Goal: Task Accomplishment & Management: Use online tool/utility

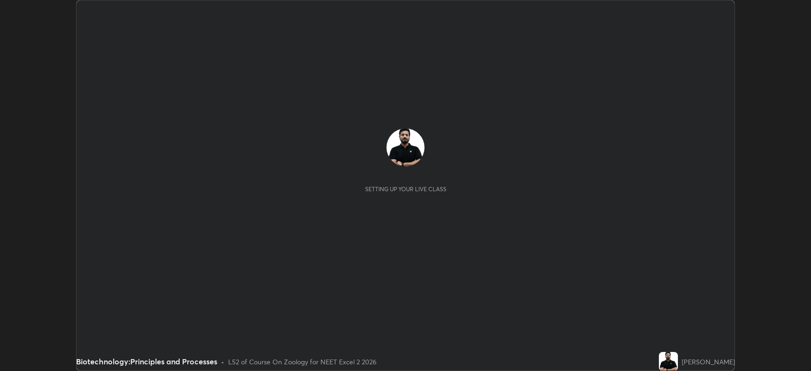
scroll to position [371, 811]
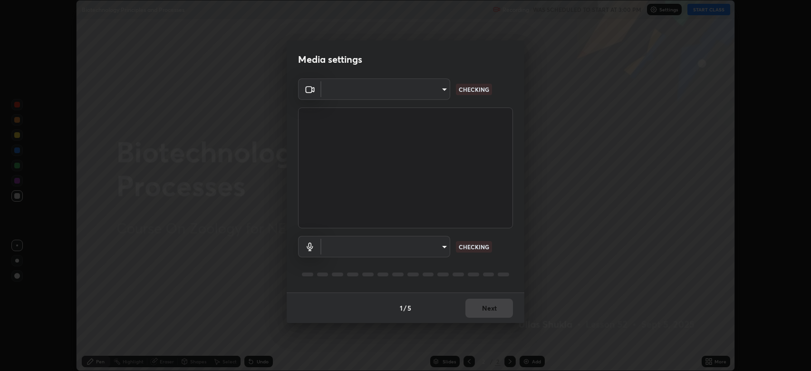
type input "794d03a334ab6cf92daa4269f68d25c817b6d7b5e31d9684855891884d0ab025"
type input "abfe49ea231096676f5dffd5fc284de79416b2b6bf9f32d11a432ff20e5decec"
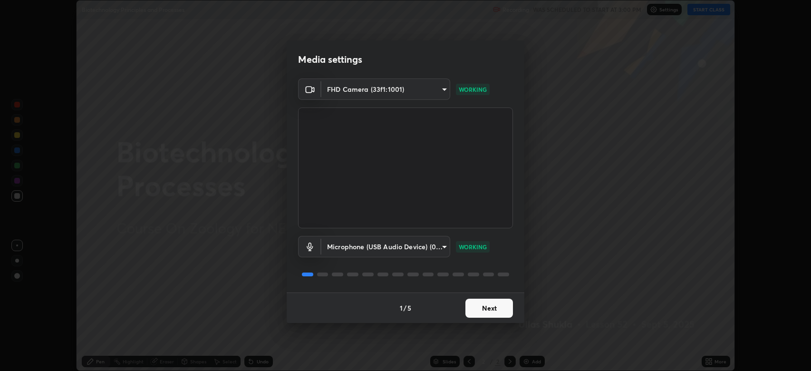
click at [481, 304] on button "Next" at bounding box center [489, 308] width 48 height 19
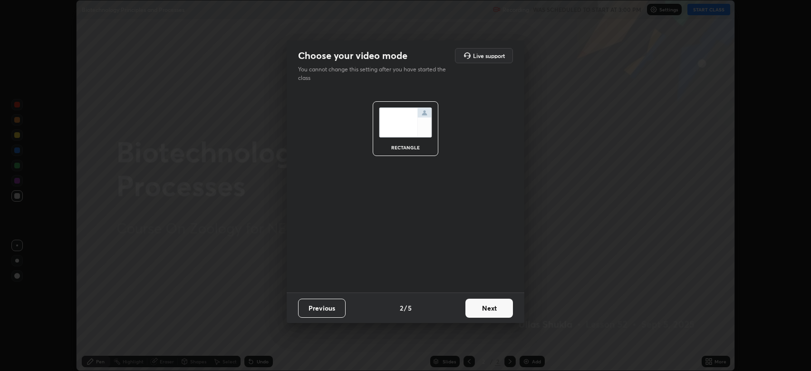
click at [478, 307] on button "Next" at bounding box center [489, 308] width 48 height 19
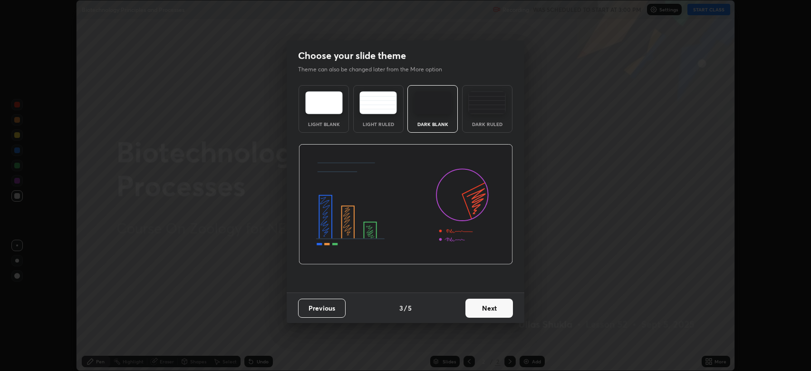
click at [482, 310] on button "Next" at bounding box center [489, 308] width 48 height 19
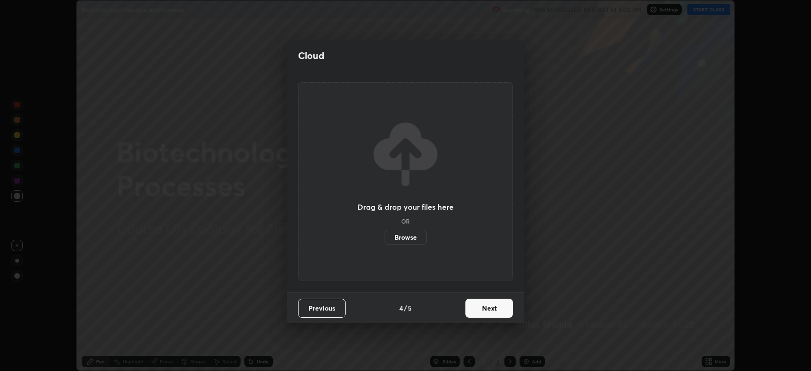
click at [481, 308] on button "Next" at bounding box center [489, 308] width 48 height 19
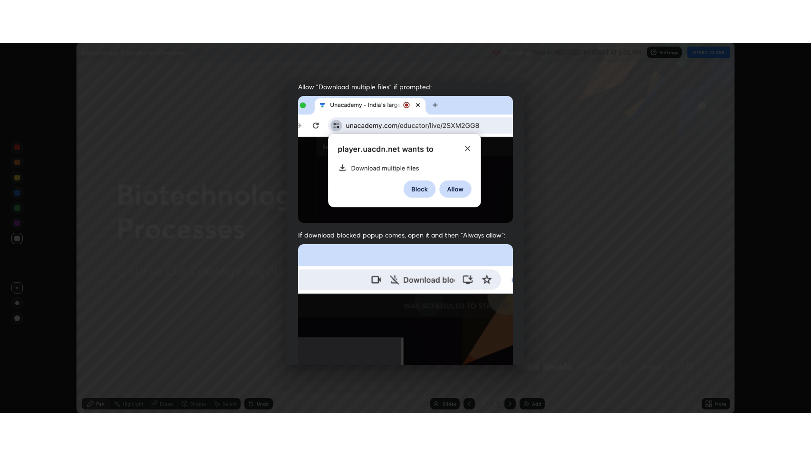
scroll to position [193, 0]
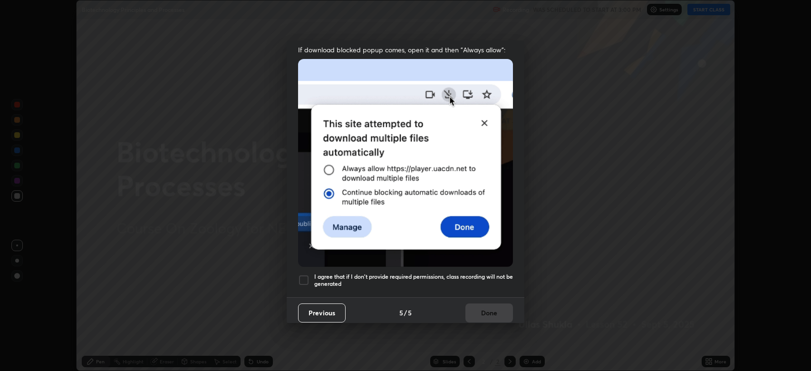
click at [306, 276] on div at bounding box center [303, 279] width 11 height 11
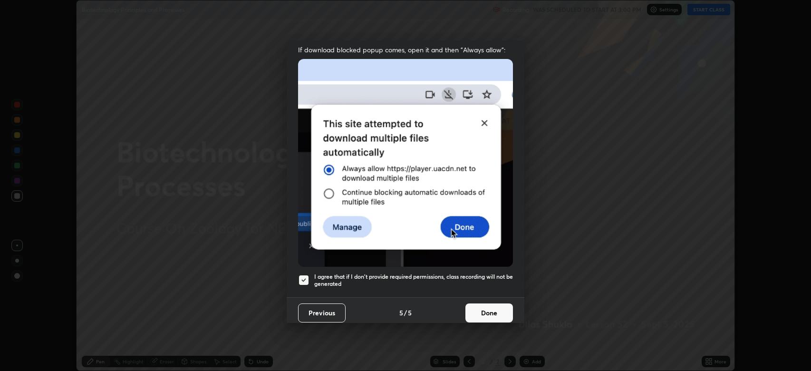
click at [476, 309] on button "Done" at bounding box center [489, 312] width 48 height 19
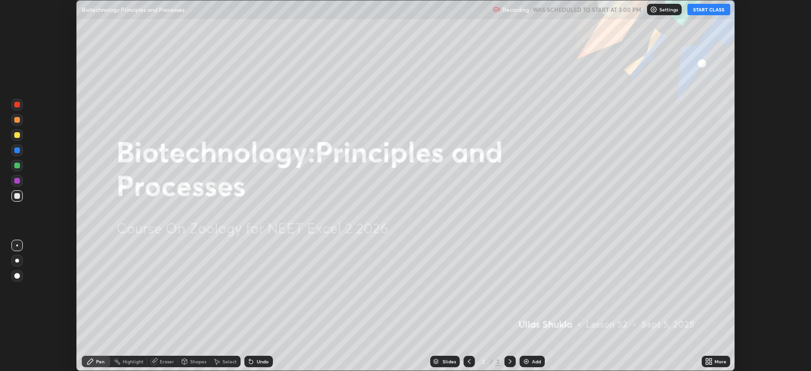
click at [698, 10] on button "START CLASS" at bounding box center [708, 9] width 43 height 11
click at [707, 359] on icon at bounding box center [707, 359] width 2 height 2
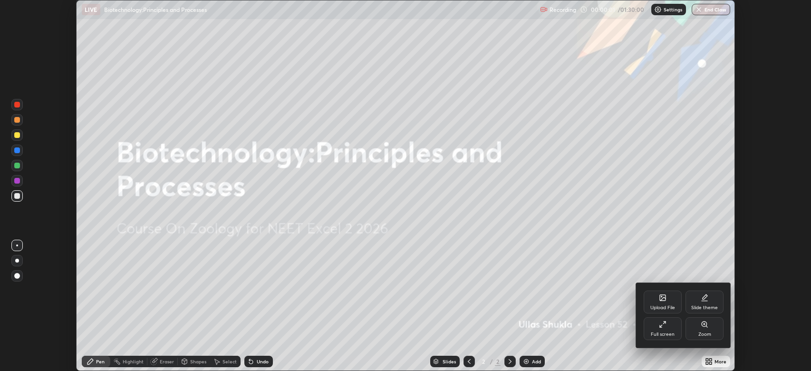
click at [658, 327] on div "Full screen" at bounding box center [663, 328] width 38 height 23
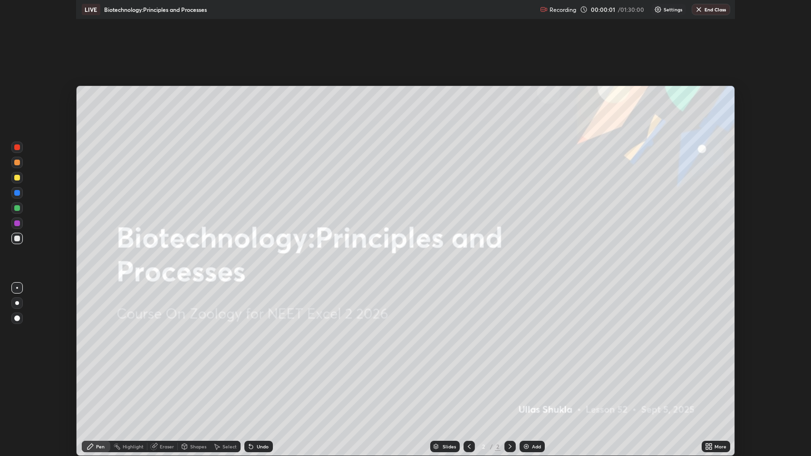
scroll to position [456, 811]
